Goal: Transaction & Acquisition: Book appointment/travel/reservation

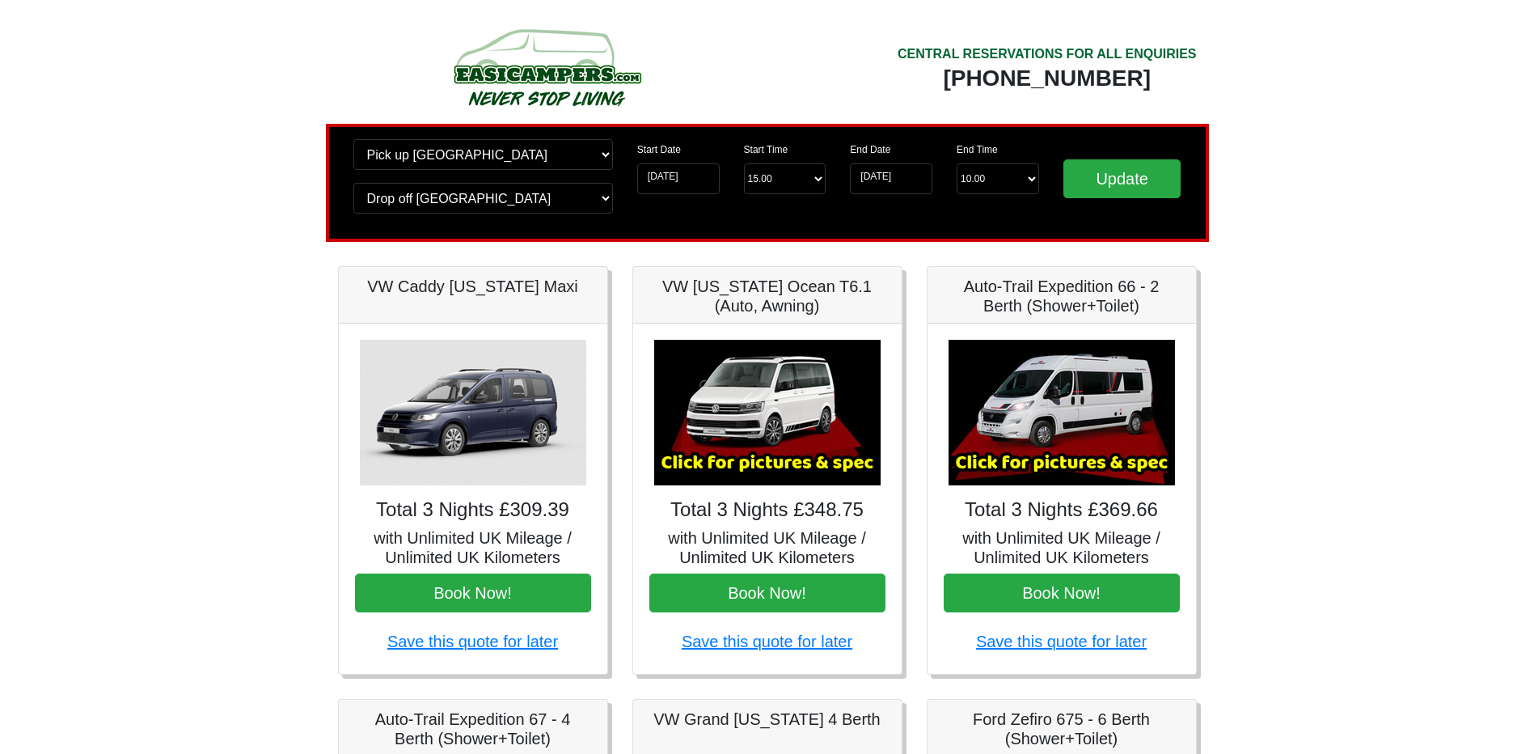
scroll to position [81, 0]
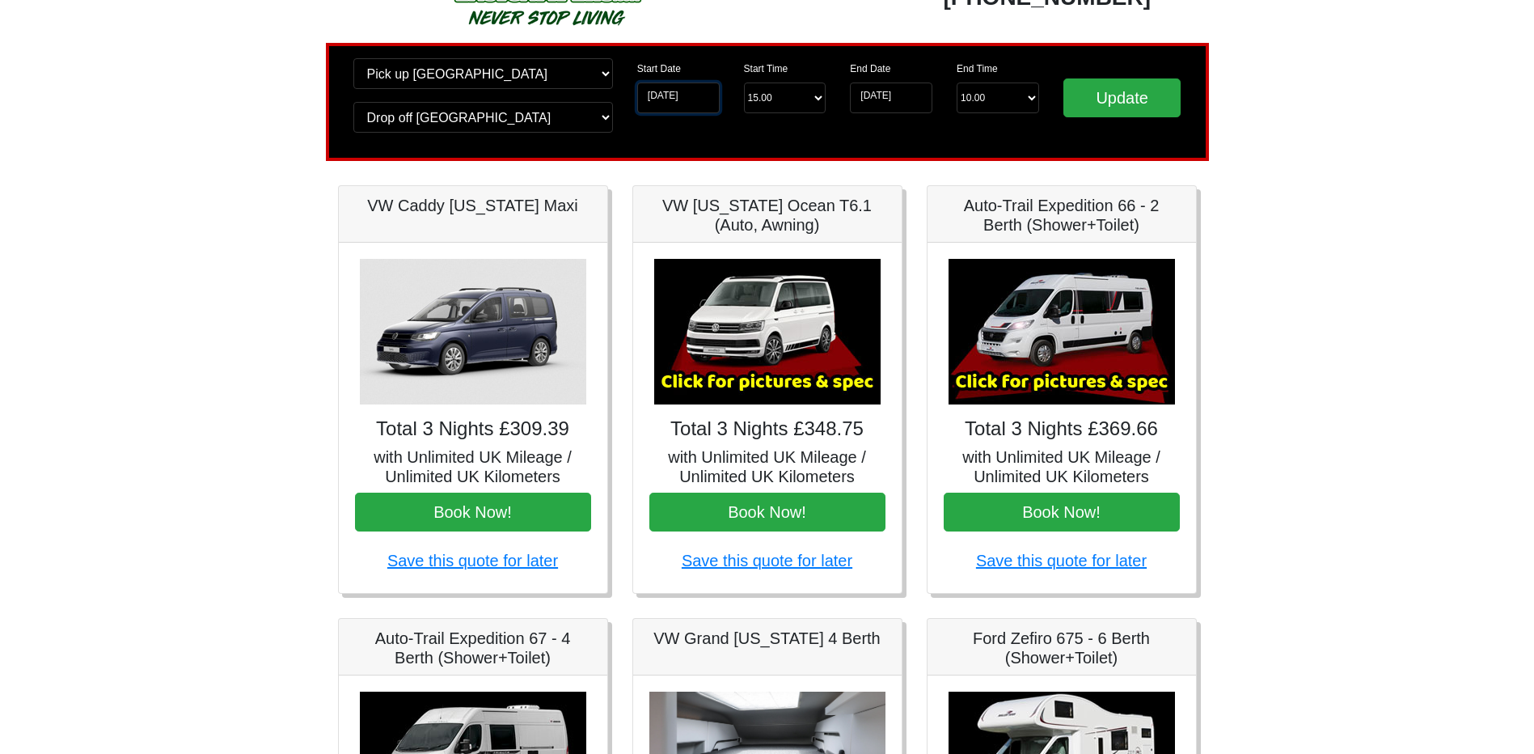
click at [663, 82] on input "24-10-2025" at bounding box center [678, 97] width 82 height 31
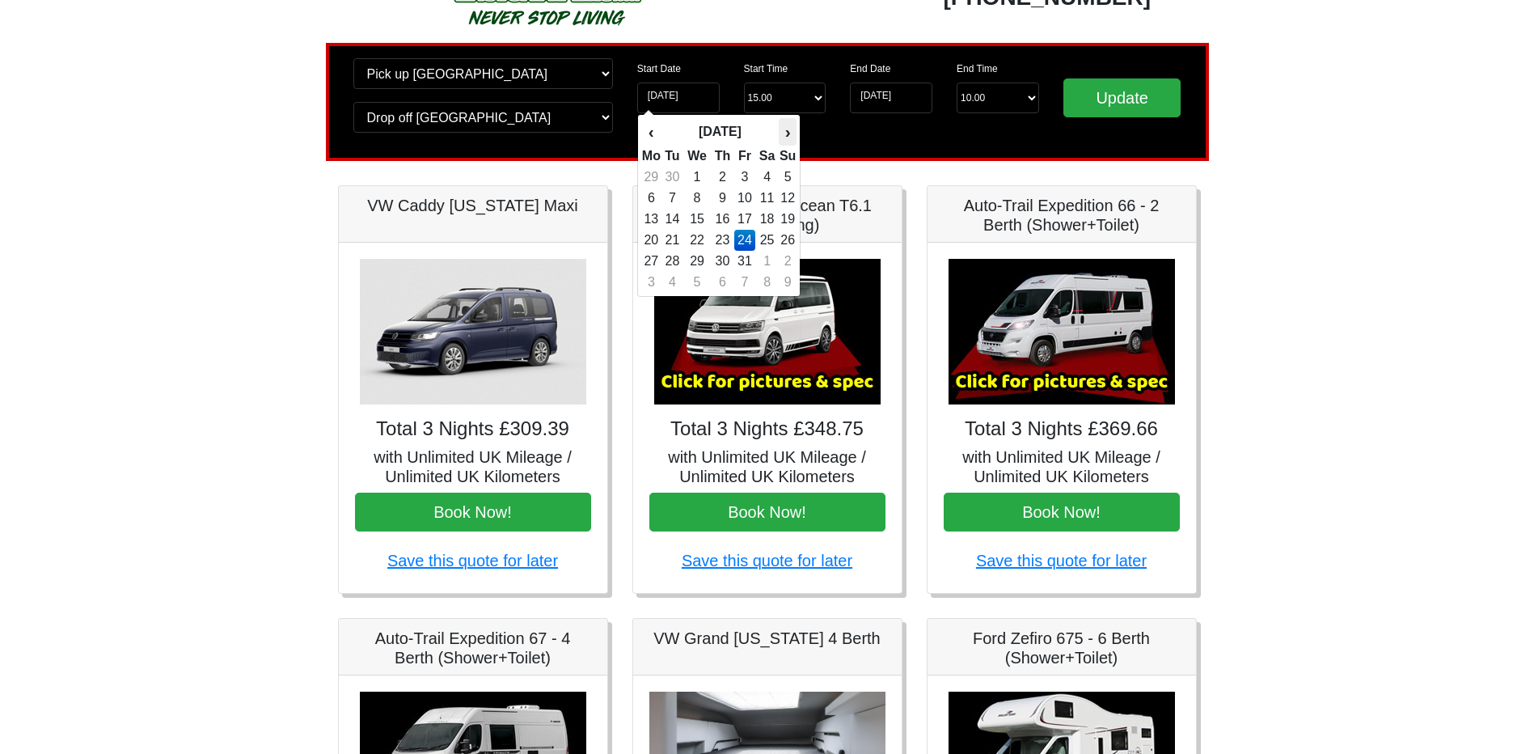
click at [786, 137] on th "›" at bounding box center [788, 131] width 18 height 27
click at [743, 198] on td "7" at bounding box center [745, 198] width 22 height 21
type input "07-11-2025"
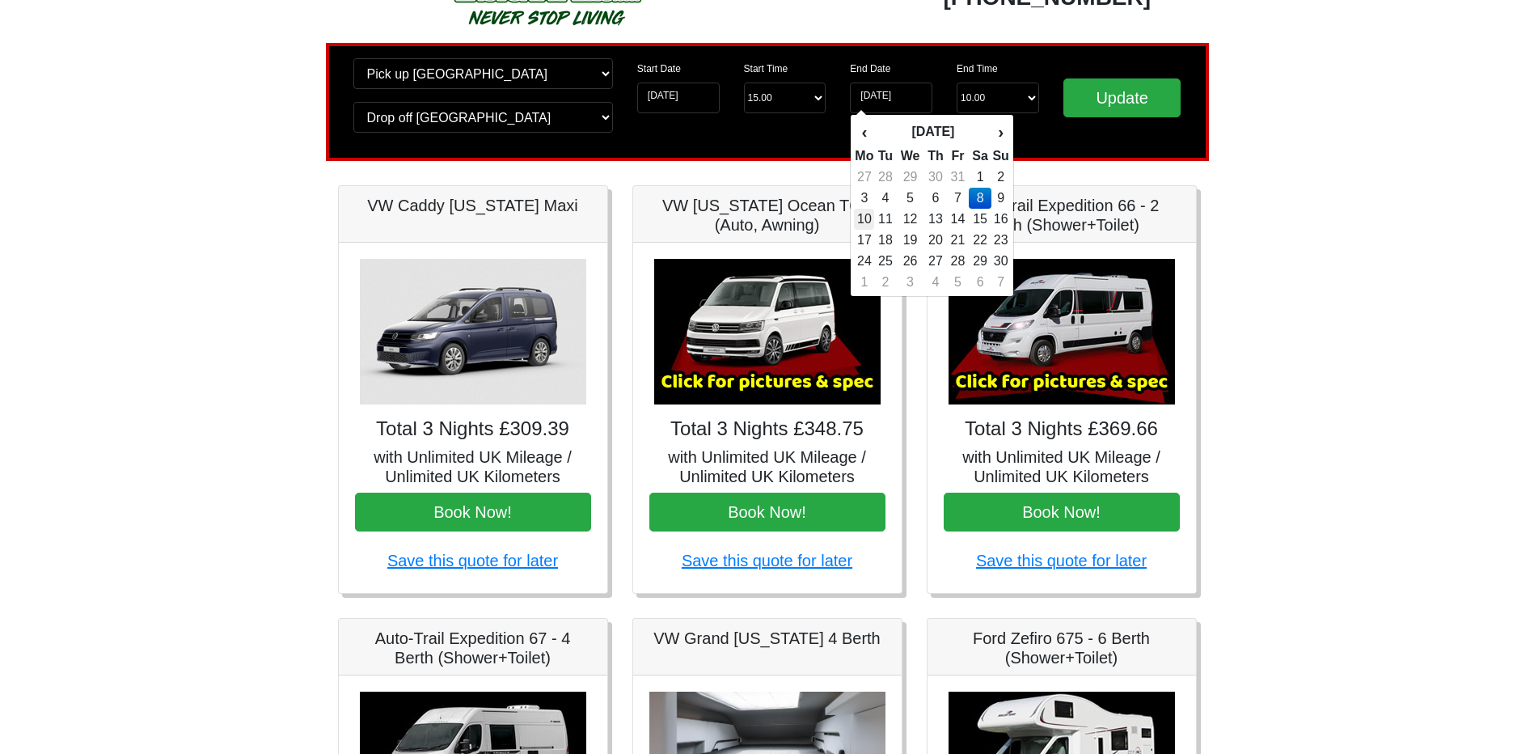
click at [868, 221] on td "10" at bounding box center [864, 219] width 20 height 21
type input "10-11-2025"
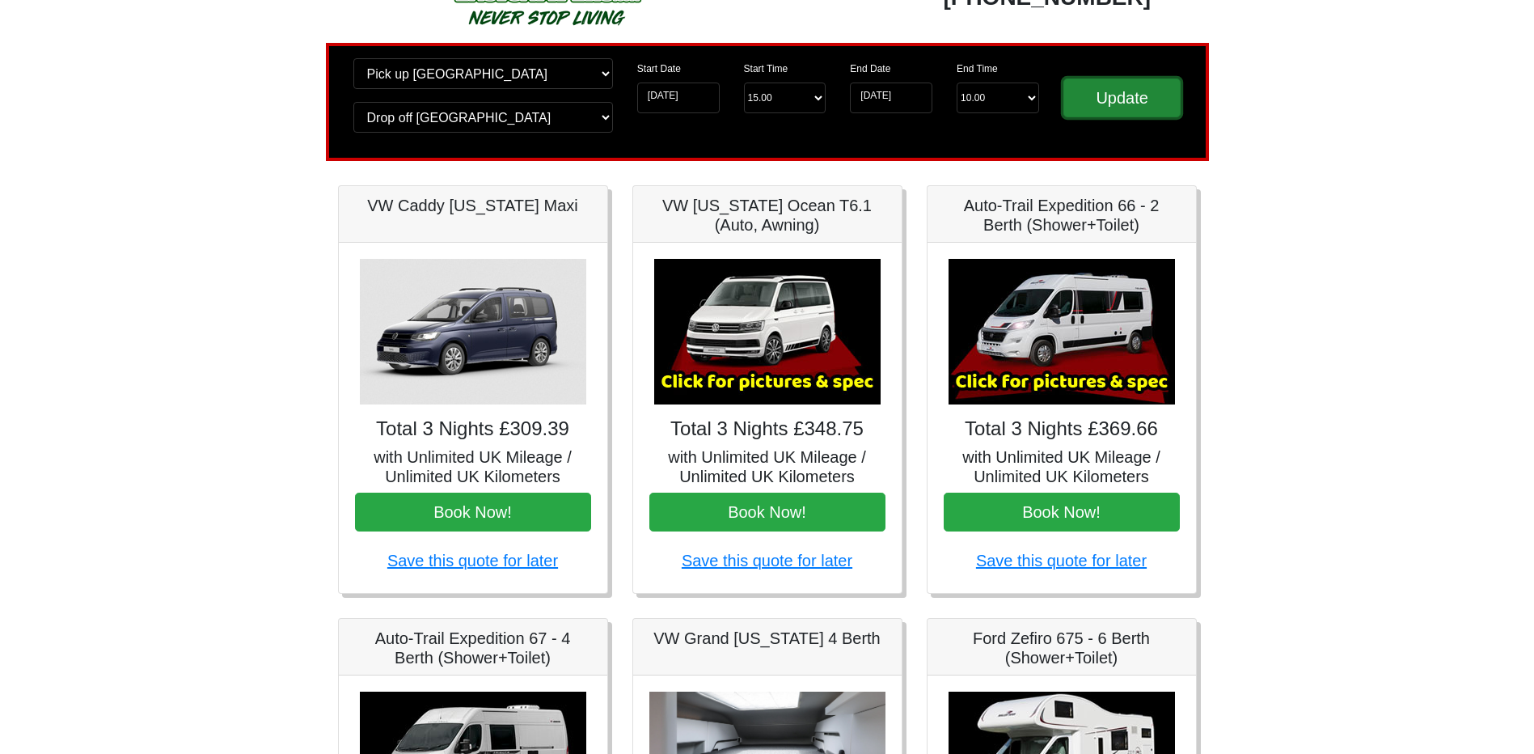
click at [1134, 84] on input "Update" at bounding box center [1122, 97] width 118 height 39
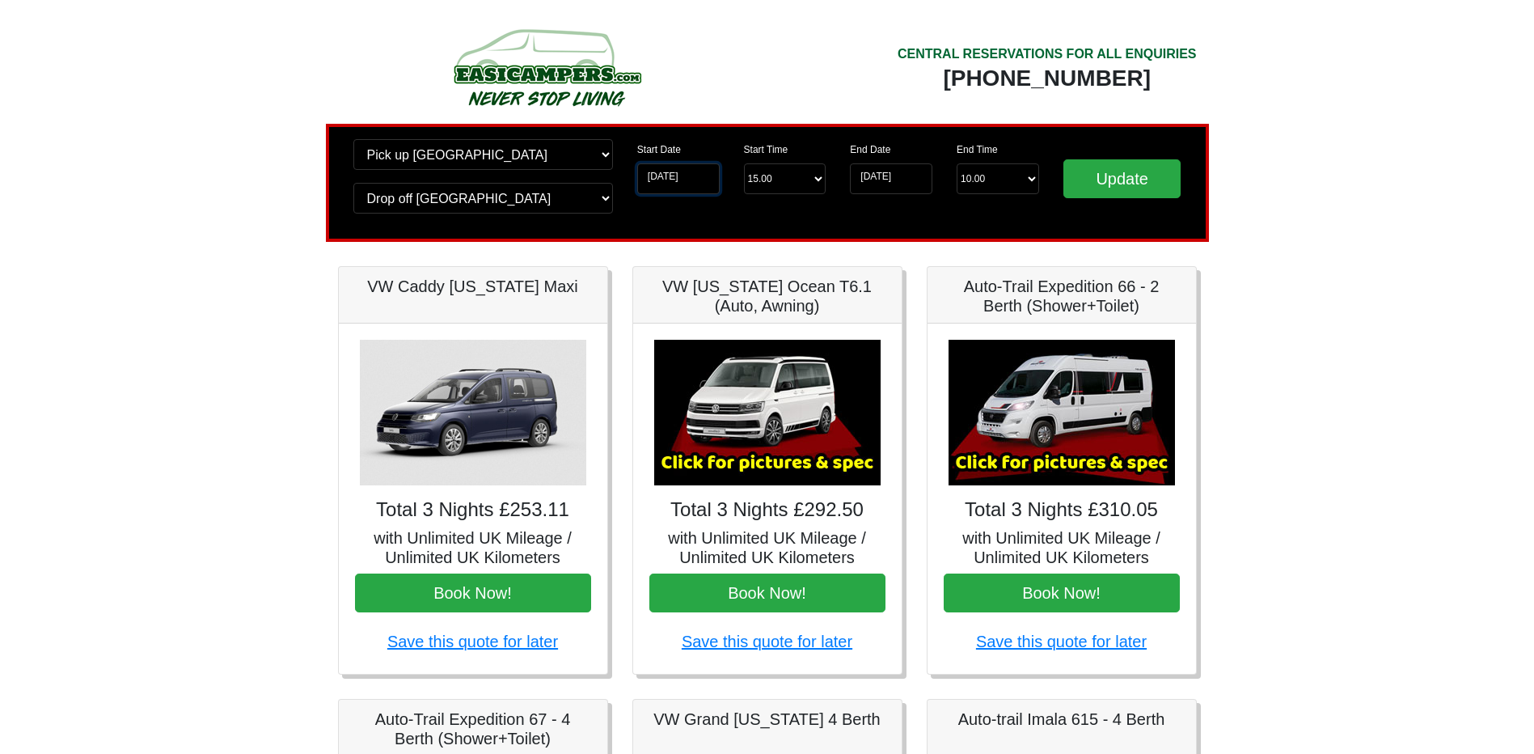
click at [683, 184] on input "07-11-2025" at bounding box center [678, 178] width 82 height 31
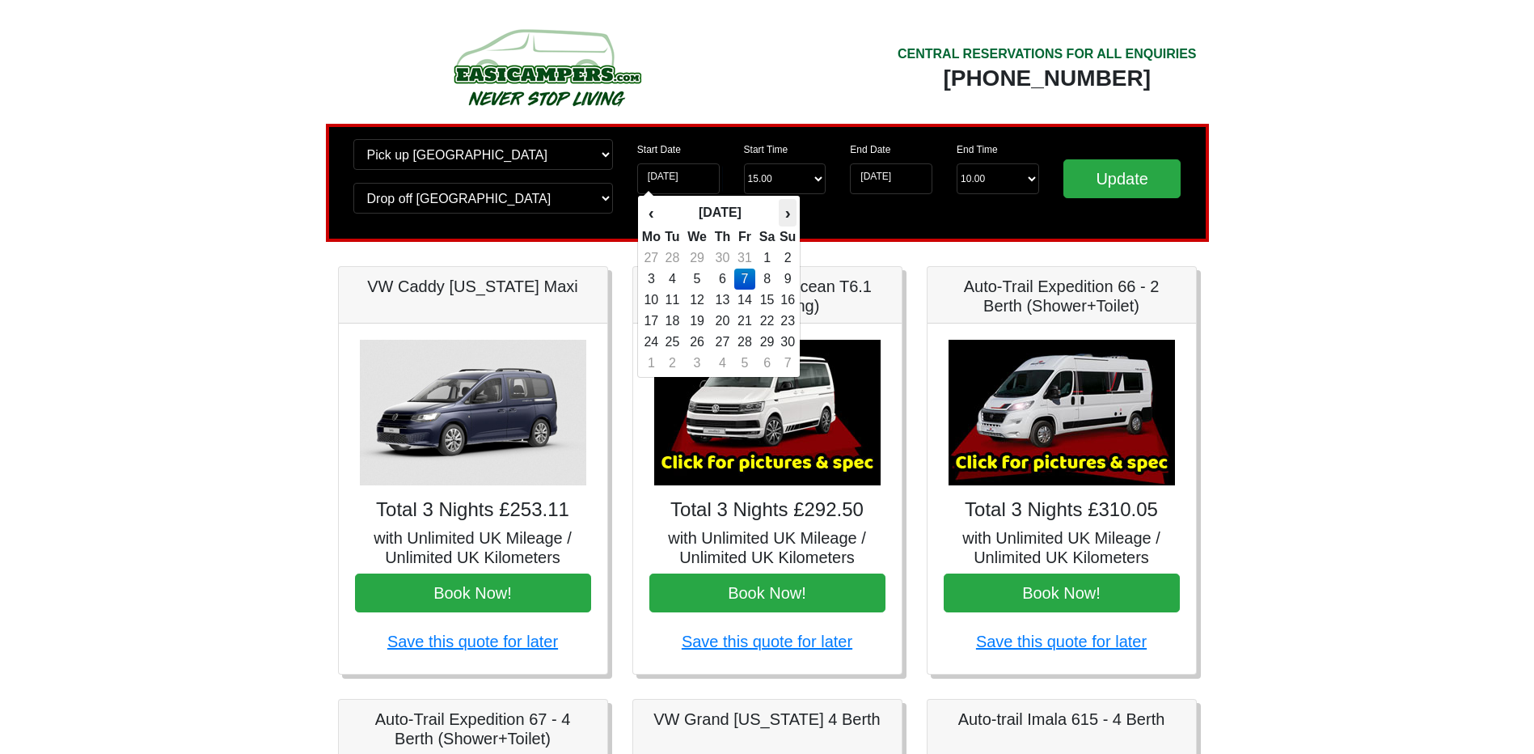
click at [786, 209] on th "›" at bounding box center [788, 212] width 18 height 27
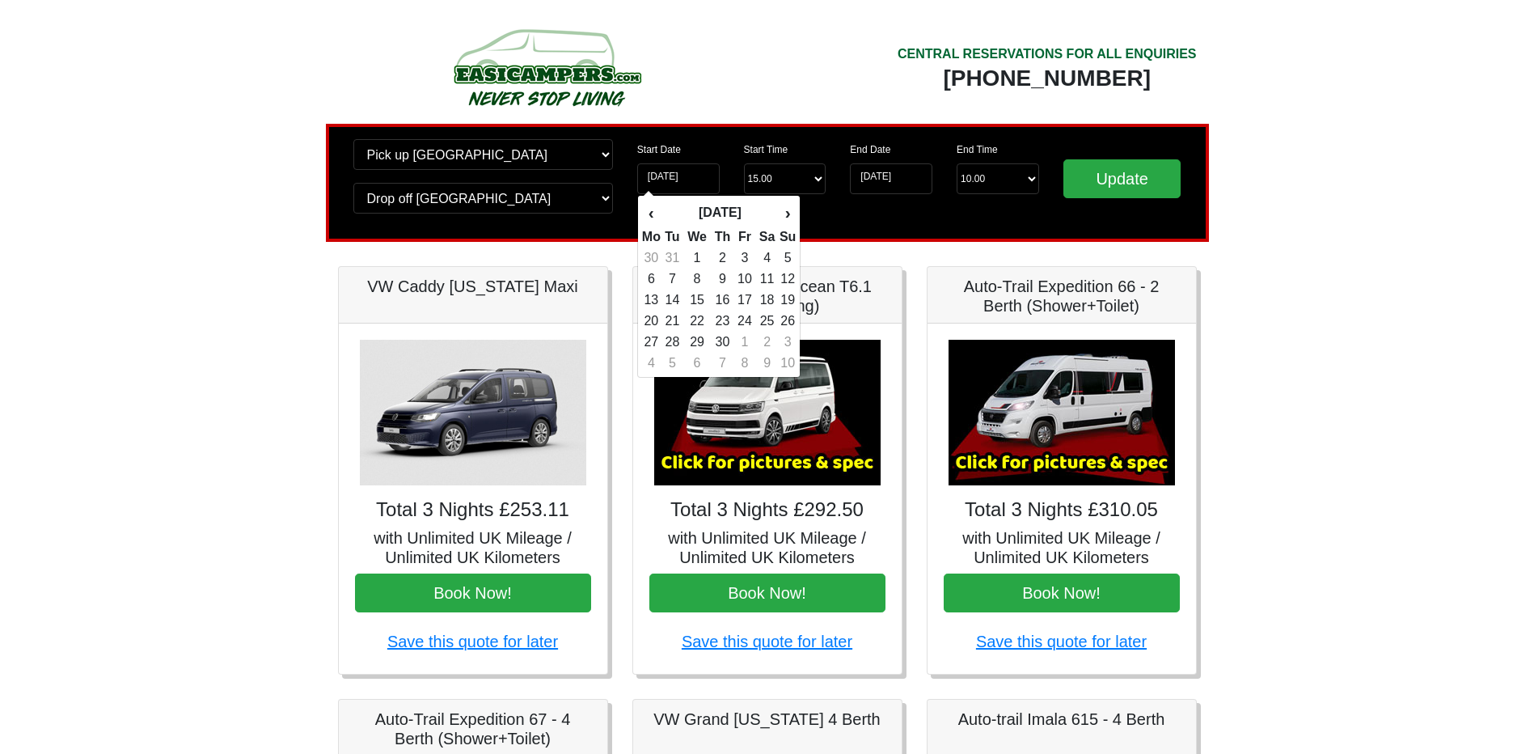
click at [894, 232] on div "Change pick up location? Pick up Wigan Birmingham Airport Blackburn Lancashire …" at bounding box center [767, 183] width 883 height 118
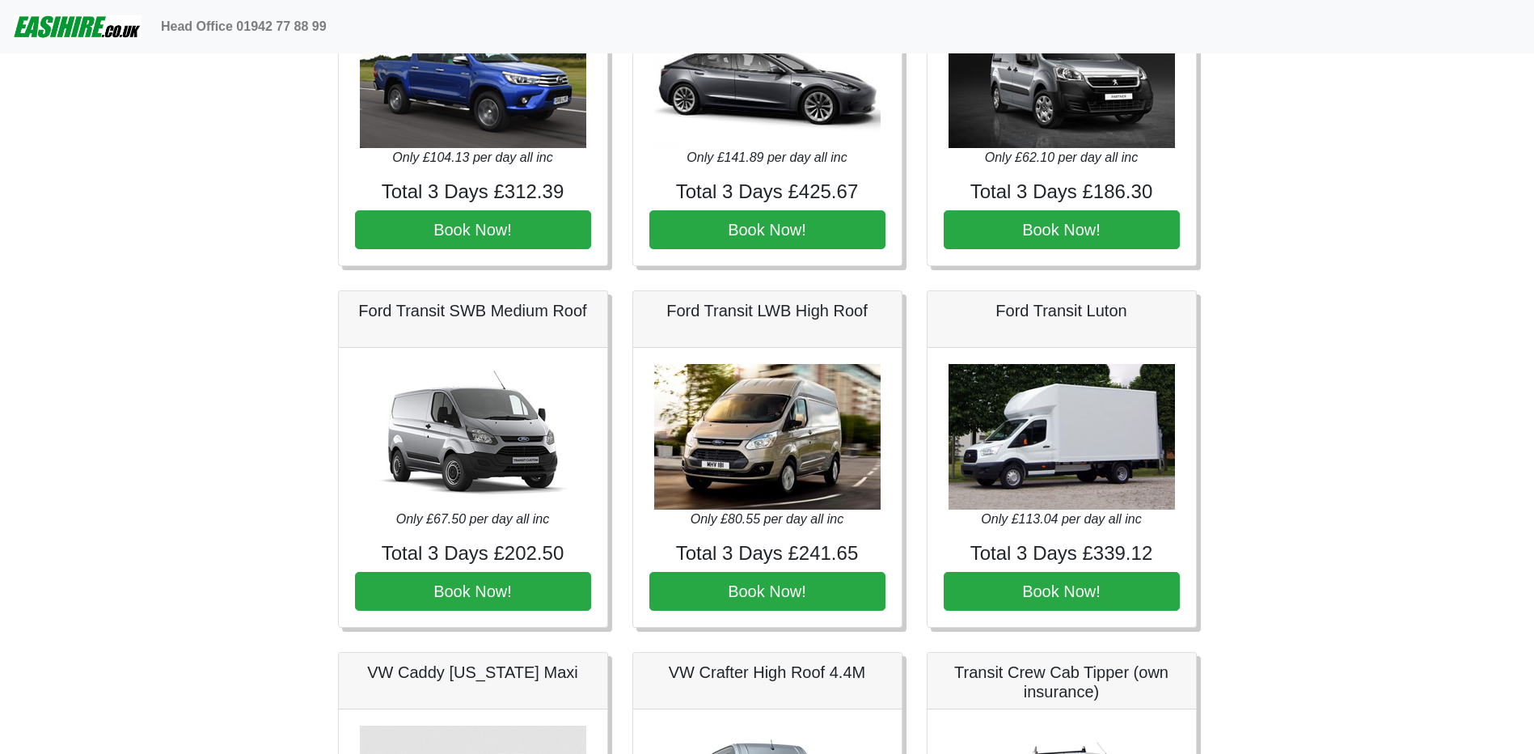
scroll to position [566, 0]
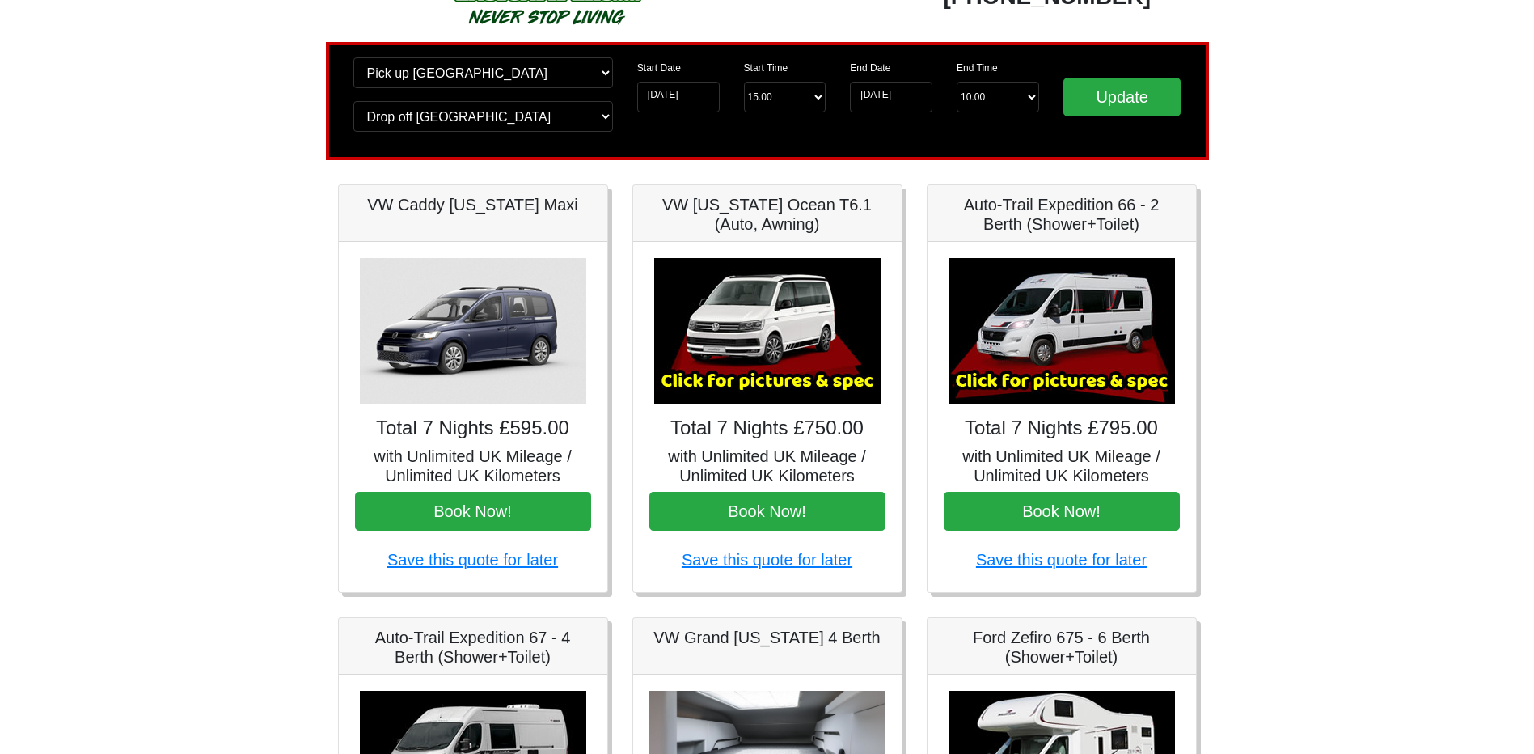
scroll to position [162, 0]
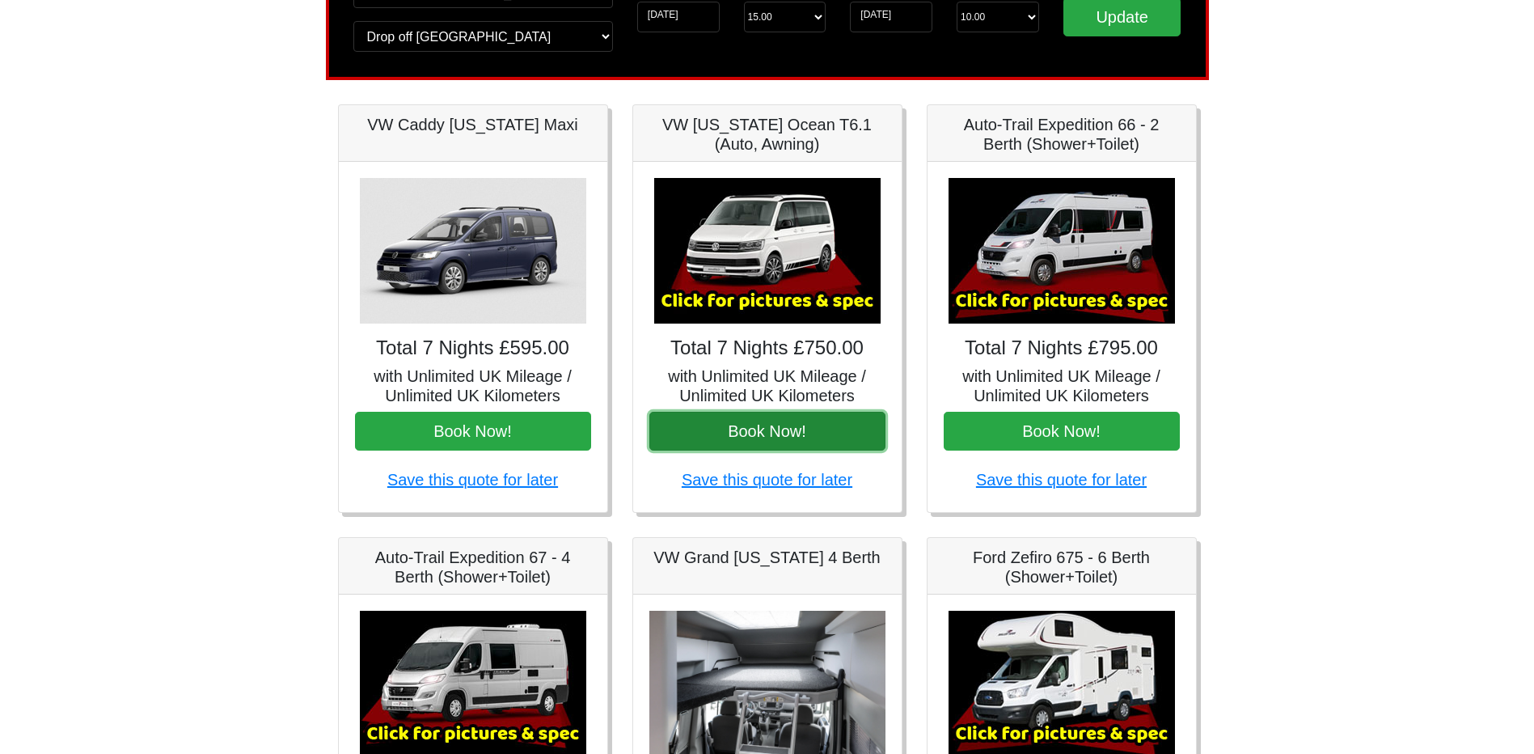
click at [756, 429] on button "Book Now!" at bounding box center [767, 431] width 236 height 39
